Goal: Navigation & Orientation: Find specific page/section

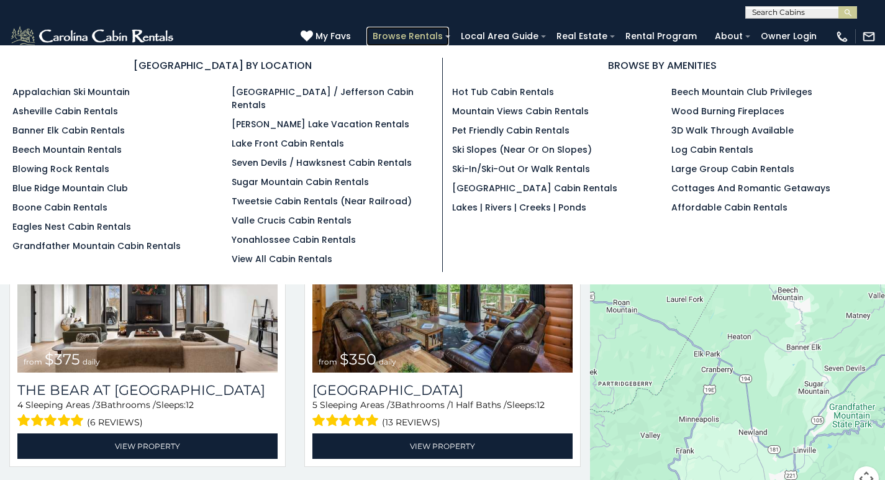
click at [449, 30] on link "Browse Rentals" at bounding box center [407, 36] width 83 height 19
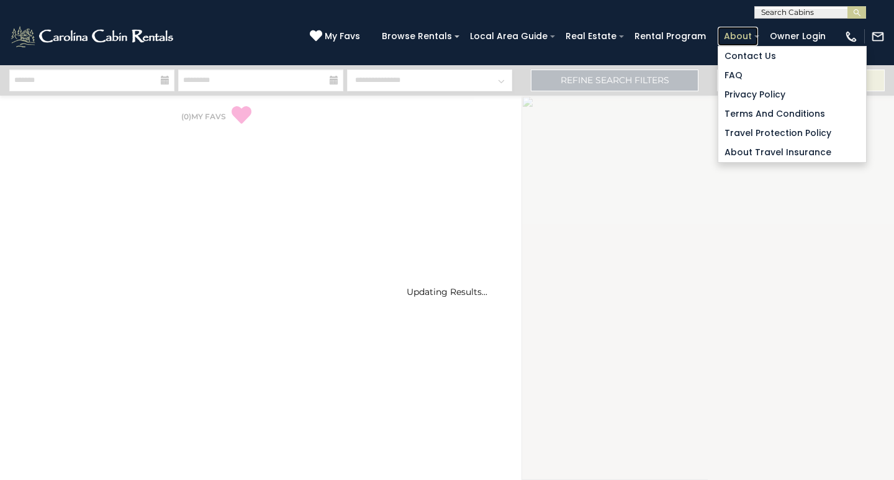
click at [737, 30] on link "About" at bounding box center [738, 36] width 40 height 19
